Goal: Check status: Check status

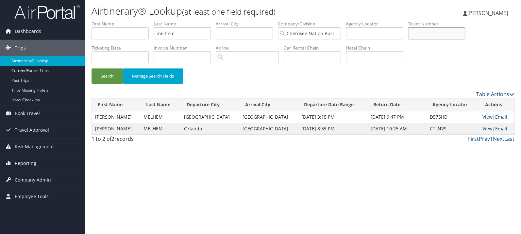
click at [446, 35] on input "text" at bounding box center [436, 33] width 57 height 12
paste input "5267309736075"
type input "5267309736075"
drag, startPoint x: 197, startPoint y: 35, endPoint x: 132, endPoint y: 39, distance: 65.1
click at [153, 39] on input "melhem" at bounding box center [181, 33] width 57 height 12
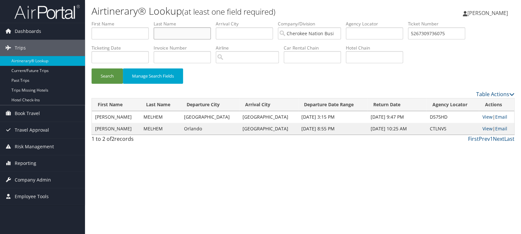
click at [91, 69] on button "Search" at bounding box center [106, 76] width 31 height 15
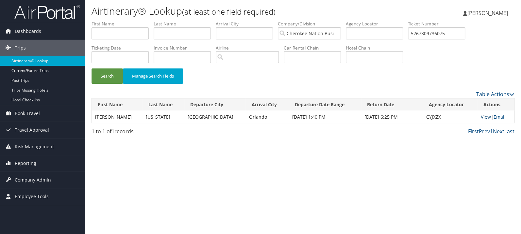
click at [481, 116] on link "View" at bounding box center [485, 117] width 10 height 6
click at [459, 35] on input "5267309736075" at bounding box center [436, 33] width 57 height 12
paste input "0062353174731"
type input "0062353174731"
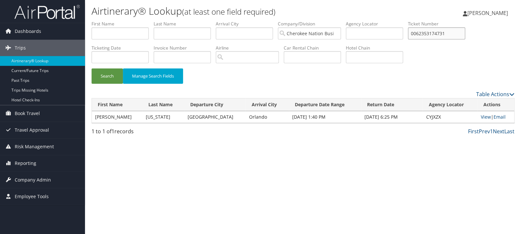
click at [91, 69] on button "Search" at bounding box center [106, 76] width 31 height 15
click at [128, 31] on input "text" at bounding box center [119, 33] width 57 height 12
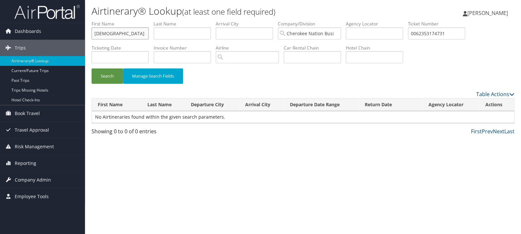
type input "christian"
click at [91, 69] on button "Search" at bounding box center [106, 76] width 31 height 15
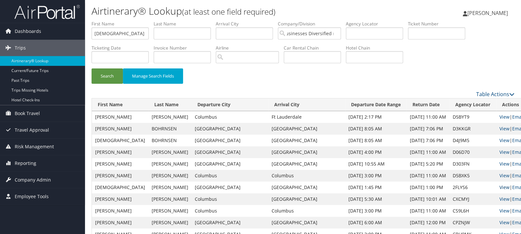
click at [499, 187] on link "View" at bounding box center [504, 188] width 10 height 6
click at [499, 153] on link "View" at bounding box center [504, 152] width 10 height 6
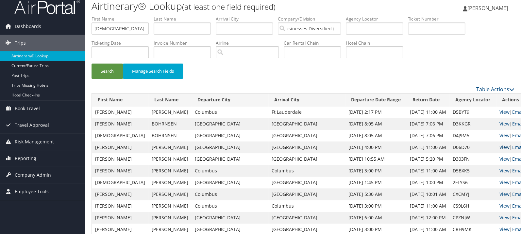
scroll to position [0, 0]
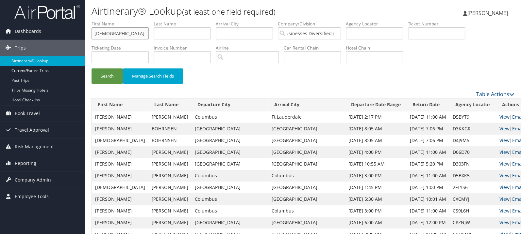
drag, startPoint x: 122, startPoint y: 33, endPoint x: 76, endPoint y: 35, distance: 46.7
click at [91, 35] on input "christian" at bounding box center [119, 33] width 57 height 12
paste input "0067310176849"
click at [91, 69] on button "Search" at bounding box center [106, 76] width 31 height 15
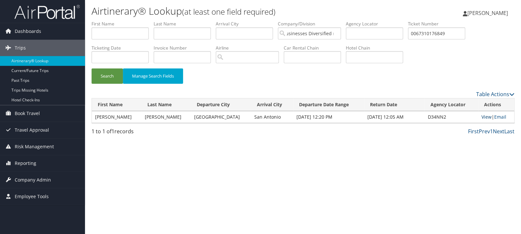
click at [482, 117] on link "View" at bounding box center [486, 117] width 10 height 6
click at [455, 35] on input "0067310176849" at bounding box center [436, 33] width 57 height 12
paste input "5267309247895"
click at [91, 69] on button "Search" at bounding box center [106, 76] width 31 height 15
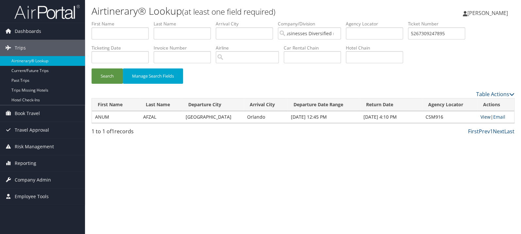
click at [481, 120] on link "View" at bounding box center [485, 117] width 10 height 6
click at [447, 30] on input "5267309247895" at bounding box center [436, 33] width 57 height 12
paste input "0067309402840"
click at [91, 69] on button "Search" at bounding box center [106, 76] width 31 height 15
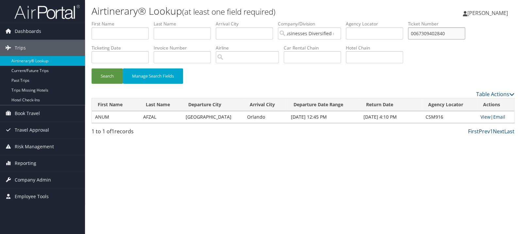
click at [91, 69] on button "Search" at bounding box center [106, 76] width 31 height 15
click at [485, 116] on link "View" at bounding box center [487, 117] width 10 height 6
click at [456, 31] on input "0067309402840" at bounding box center [436, 33] width 57 height 12
paste input "17309874396"
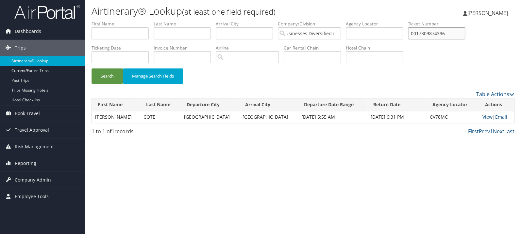
type input "0017309874396"
click at [91, 69] on button "Search" at bounding box center [106, 76] width 31 height 15
click at [484, 117] on link "View" at bounding box center [487, 117] width 10 height 6
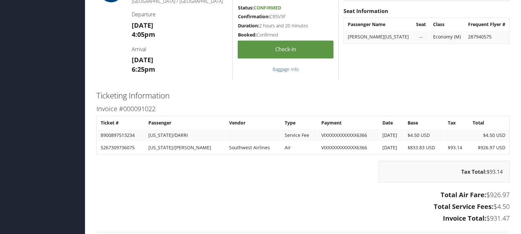
scroll to position [519, 0]
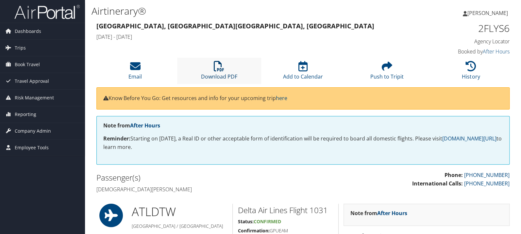
click at [221, 68] on icon at bounding box center [219, 66] width 10 height 10
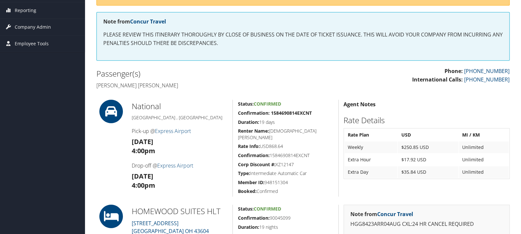
scroll to position [69, 0]
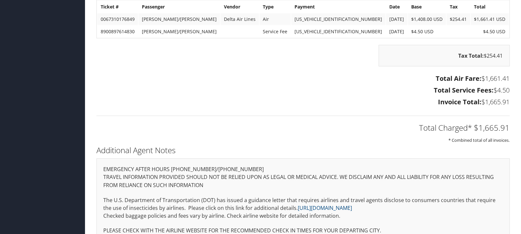
scroll to position [588, 0]
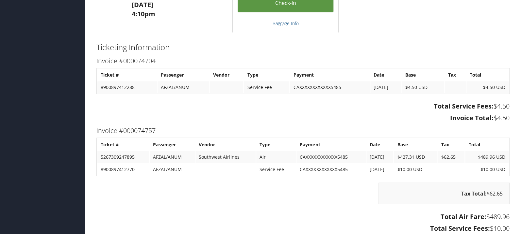
scroll to position [554, 0]
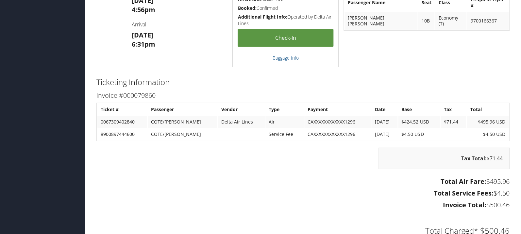
scroll to position [900, 0]
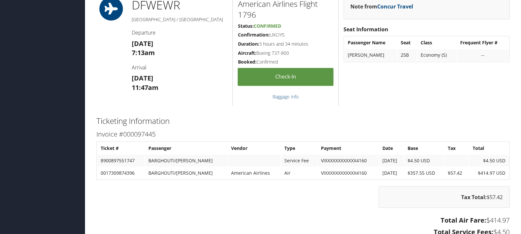
scroll to position [519, 0]
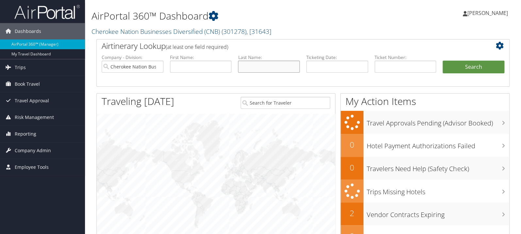
click at [258, 67] on input "text" at bounding box center [269, 67] width 62 height 12
type input "winfield"
click at [442, 61] on button "Search" at bounding box center [473, 67] width 62 height 13
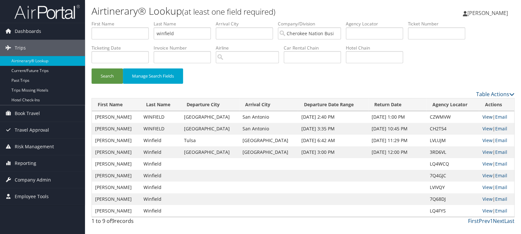
click at [482, 116] on link "View" at bounding box center [487, 117] width 10 height 6
click at [444, 35] on input "text" at bounding box center [436, 33] width 57 height 12
paste input "0167309191685"
type input "0167309191685"
drag, startPoint x: 181, startPoint y: 35, endPoint x: 105, endPoint y: 38, distance: 76.5
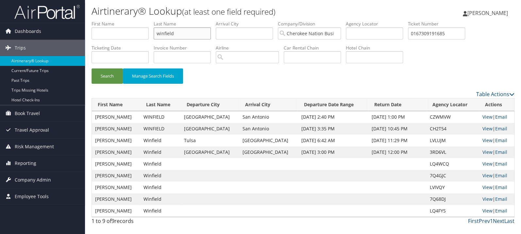
click at [153, 38] on input "winfield" at bounding box center [181, 33] width 57 height 12
click at [91, 69] on button "Search" at bounding box center [106, 76] width 31 height 15
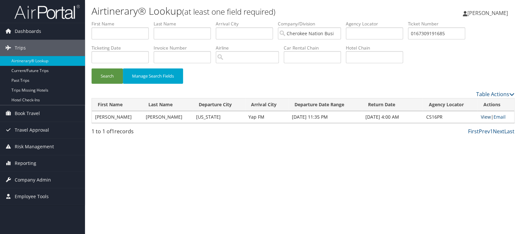
click at [480, 119] on link "View" at bounding box center [485, 117] width 10 height 6
click at [178, 32] on input "text" at bounding box center [181, 33] width 57 height 12
type input "bierly"
click at [91, 69] on button "Search" at bounding box center [106, 76] width 31 height 15
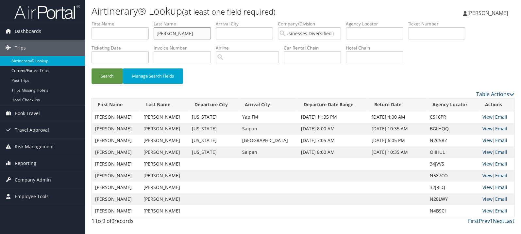
drag, startPoint x: 178, startPoint y: 34, endPoint x: 127, endPoint y: 33, distance: 51.0
click at [153, 33] on input "bierly" at bounding box center [181, 33] width 57 height 12
type input "welsh"
click at [91, 69] on button "Search" at bounding box center [106, 76] width 31 height 15
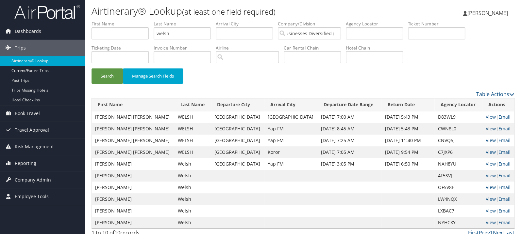
click at [485, 130] on link "View" at bounding box center [490, 129] width 10 height 6
click at [443, 36] on input "text" at bounding box center [436, 33] width 57 height 12
paste input "5267309696598"
type input "5267309696598"
drag, startPoint x: 177, startPoint y: 38, endPoint x: 104, endPoint y: 43, distance: 73.0
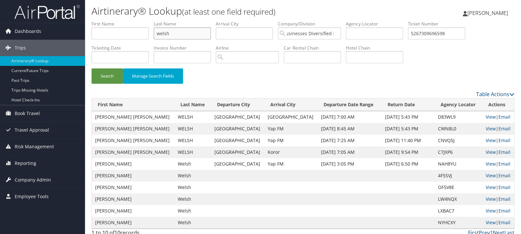
click at [153, 40] on input "welsh" at bounding box center [181, 33] width 57 height 12
click at [91, 69] on button "Search" at bounding box center [106, 76] width 31 height 15
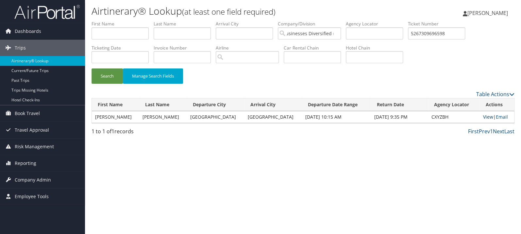
click at [482, 118] on link "View" at bounding box center [487, 117] width 10 height 6
click at [454, 33] on input "5267309696598" at bounding box center [436, 33] width 57 height 12
paste input "0067310016071"
type input "0067310016071"
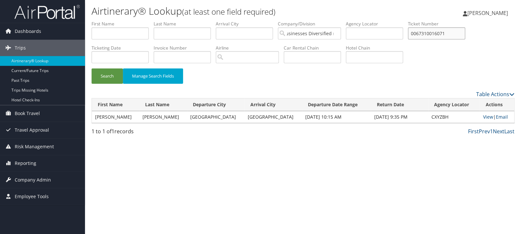
click at [91, 69] on button "Search" at bounding box center [106, 76] width 31 height 15
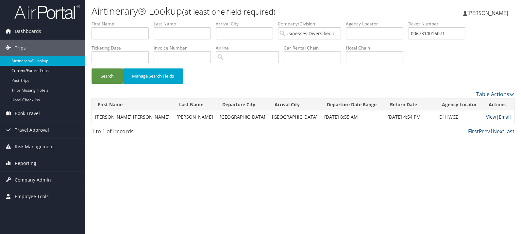
click at [486, 116] on link "View" at bounding box center [491, 117] width 10 height 6
click at [133, 32] on input "text" at bounding box center [119, 33] width 57 height 12
type input "tony"
type input "thomas"
click at [91, 69] on button "Search" at bounding box center [106, 76] width 31 height 15
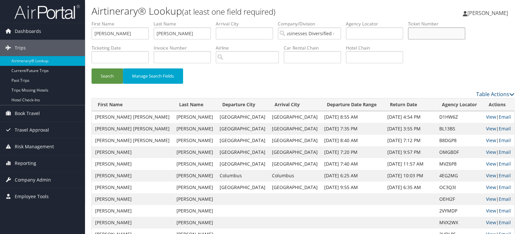
paste input "0167309868267"
type input "0167309868267"
drag, startPoint x: 113, startPoint y: 32, endPoint x: 43, endPoint y: 33, distance: 69.9
click at [91, 33] on input "tony" at bounding box center [119, 33] width 57 height 12
click at [91, 69] on button "Search" at bounding box center [106, 76] width 31 height 15
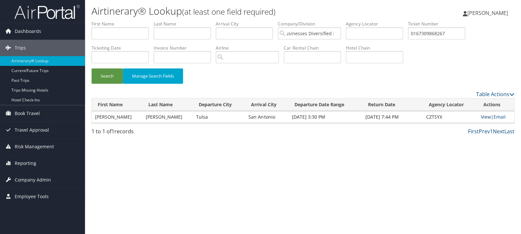
click at [482, 118] on link "View" at bounding box center [485, 117] width 10 height 6
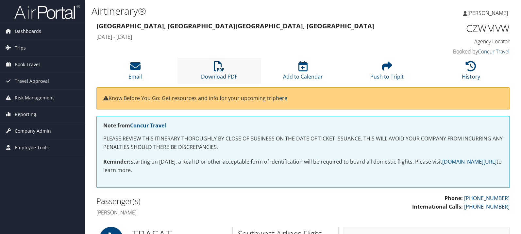
click at [222, 67] on icon at bounding box center [219, 66] width 10 height 10
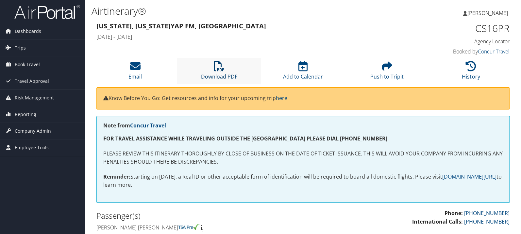
click at [219, 68] on icon at bounding box center [219, 66] width 10 height 10
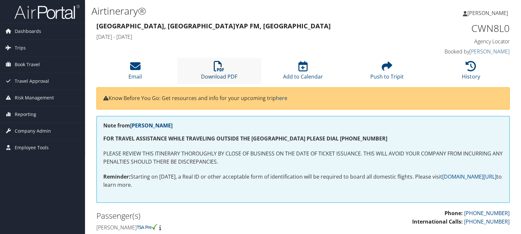
click at [215, 66] on icon at bounding box center [219, 66] width 10 height 10
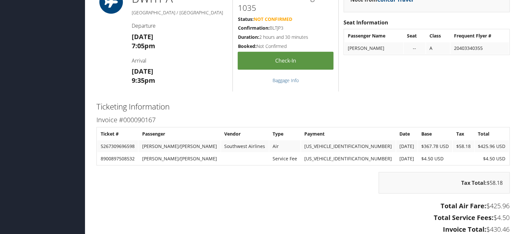
scroll to position [762, 0]
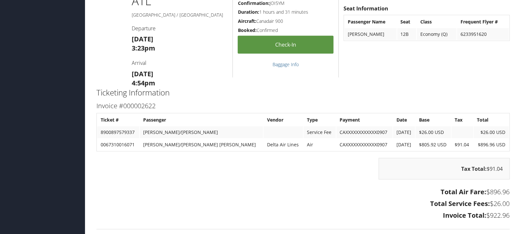
scroll to position [519, 0]
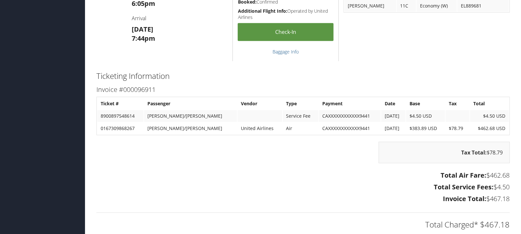
scroll to position [796, 0]
